Goal: Task Accomplishment & Management: Manage account settings

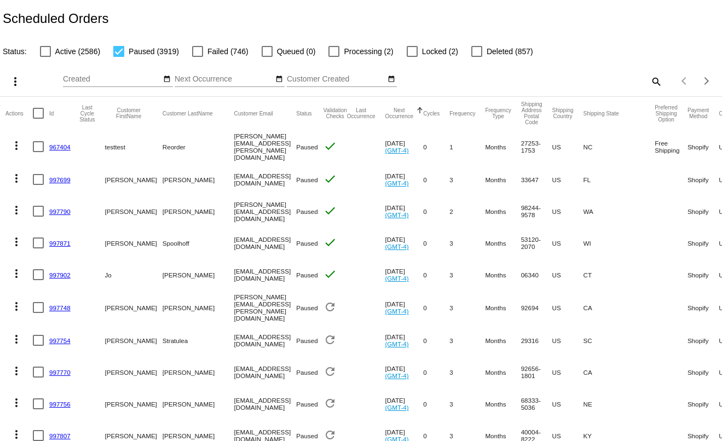
click at [649, 84] on mat-icon "search" at bounding box center [655, 81] width 13 height 17
click at [624, 87] on div at bounding box center [572, 86] width 180 height 1
click at [622, 86] on div "Search" at bounding box center [572, 76] width 180 height 21
click at [621, 84] on input "Search" at bounding box center [572, 79] width 180 height 9
paste input "[PERSON_NAME][EMAIL_ADDRESS][DOMAIN_NAME]"
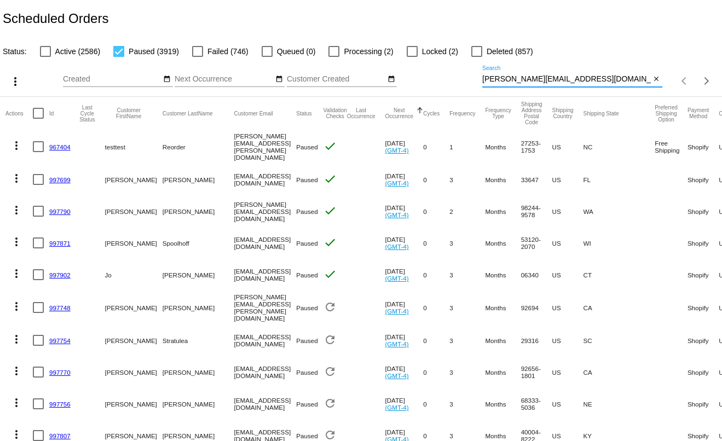
type input "[PERSON_NAME][EMAIL_ADDRESS][DOMAIN_NAME]"
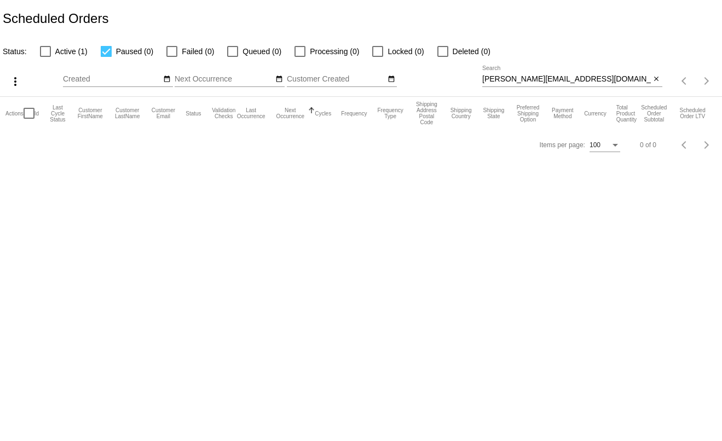
click at [580, 76] on div "[PERSON_NAME][EMAIL_ADDRESS][DOMAIN_NAME] Search" at bounding box center [566, 76] width 169 height 21
click at [585, 79] on input "[PERSON_NAME][EMAIL_ADDRESS][DOMAIN_NAME]" at bounding box center [566, 79] width 169 height 9
click at [43, 53] on div at bounding box center [45, 51] width 11 height 11
click at [45, 57] on input "Active (1)" at bounding box center [45, 57] width 1 height 1
checkbox input "true"
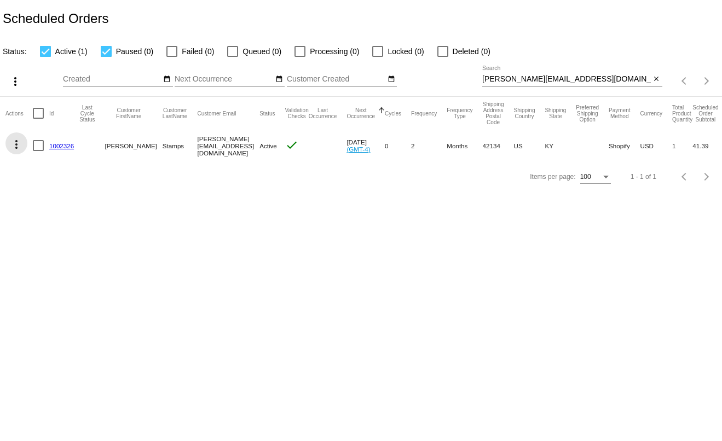
click at [14, 150] on mat-icon "more_vert" at bounding box center [16, 144] width 13 height 13
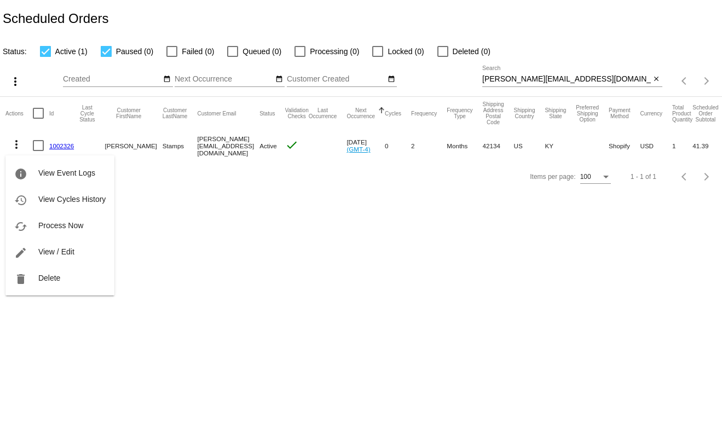
click at [60, 251] on span "View / Edit" at bounding box center [56, 251] width 36 height 9
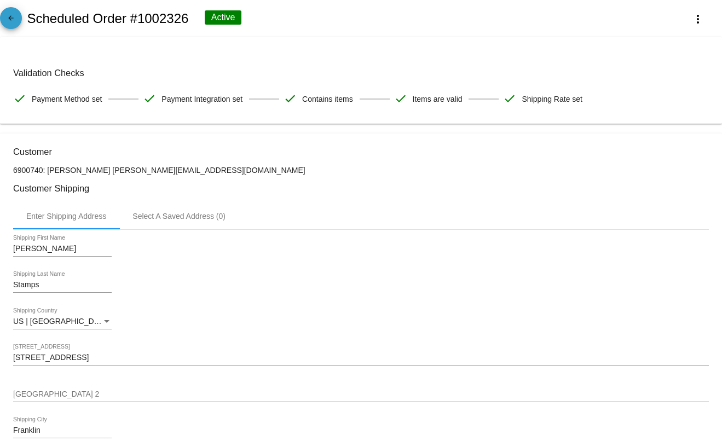
click at [10, 23] on mat-icon "arrow_back" at bounding box center [10, 20] width 13 height 13
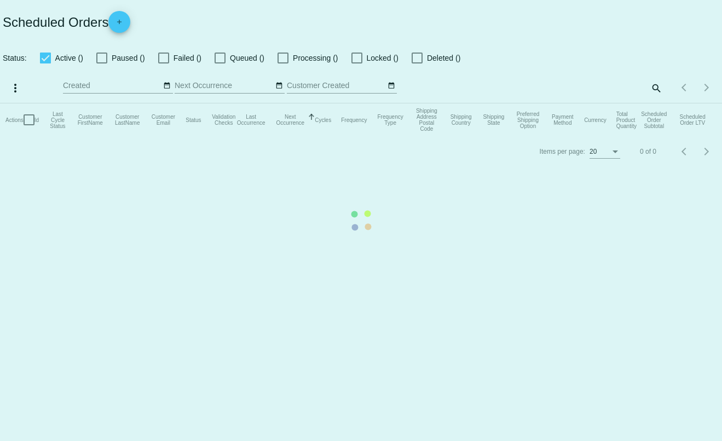
checkbox input "true"
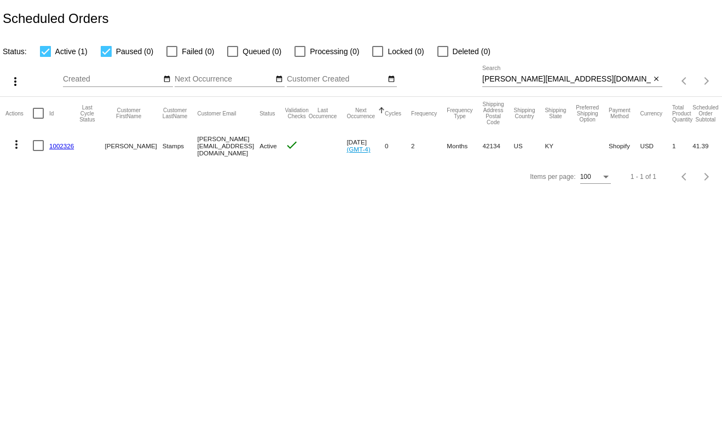
click at [16, 147] on mat-icon "more_vert" at bounding box center [16, 144] width 13 height 13
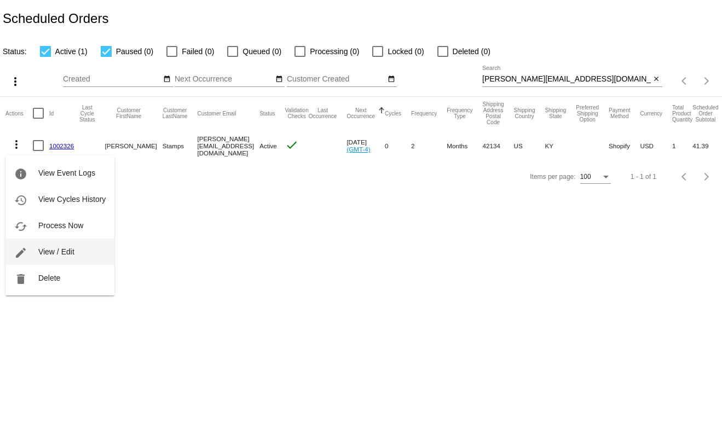
click at [50, 254] on span "View / Edit" at bounding box center [56, 251] width 36 height 9
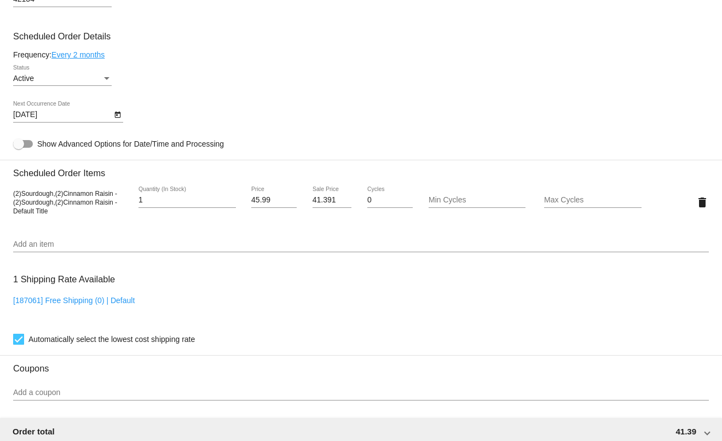
scroll to position [476, 0]
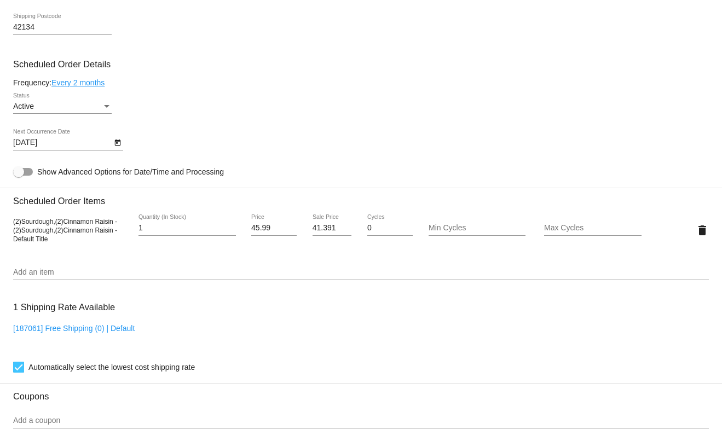
click at [74, 111] on div "Active" at bounding box center [57, 106] width 89 height 9
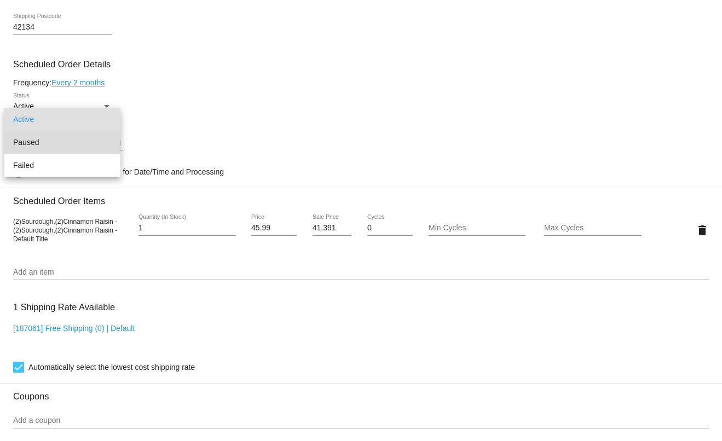
drag, startPoint x: 70, startPoint y: 138, endPoint x: 75, endPoint y: 146, distance: 9.1
click at [75, 146] on span "Paused" at bounding box center [62, 142] width 99 height 23
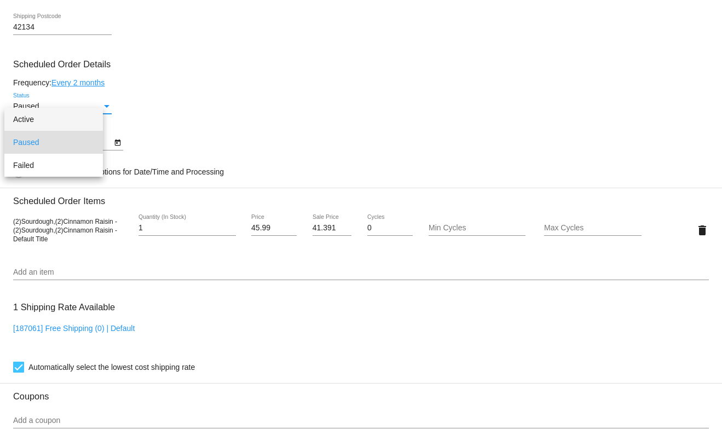
click at [75, 146] on div "[DATE] Next Occurrence Date" at bounding box center [62, 139] width 99 height 21
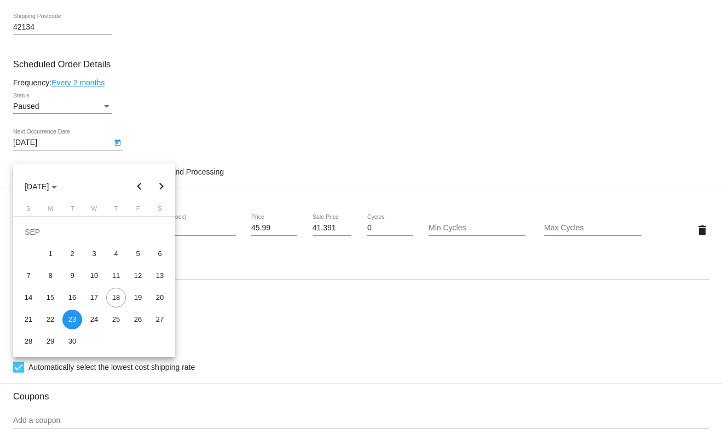
click at [126, 132] on div at bounding box center [361, 220] width 722 height 441
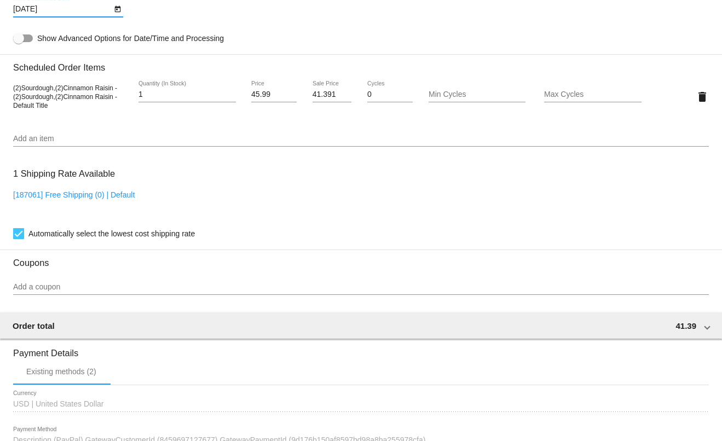
scroll to position [805, 0]
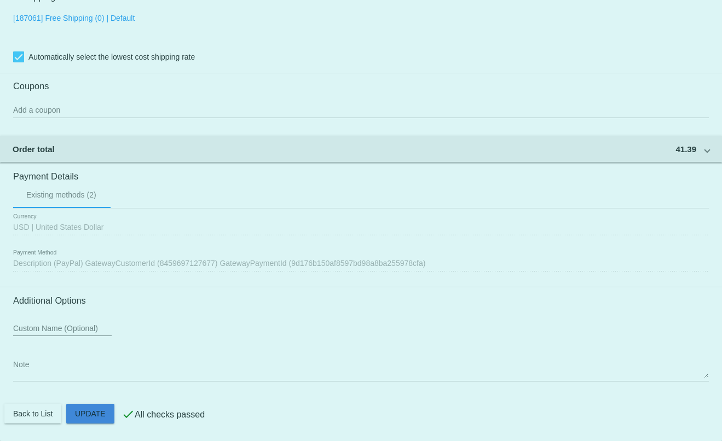
drag, startPoint x: 86, startPoint y: 418, endPoint x: 93, endPoint y: 342, distance: 76.3
